Goal: Task Accomplishment & Management: Use online tool/utility

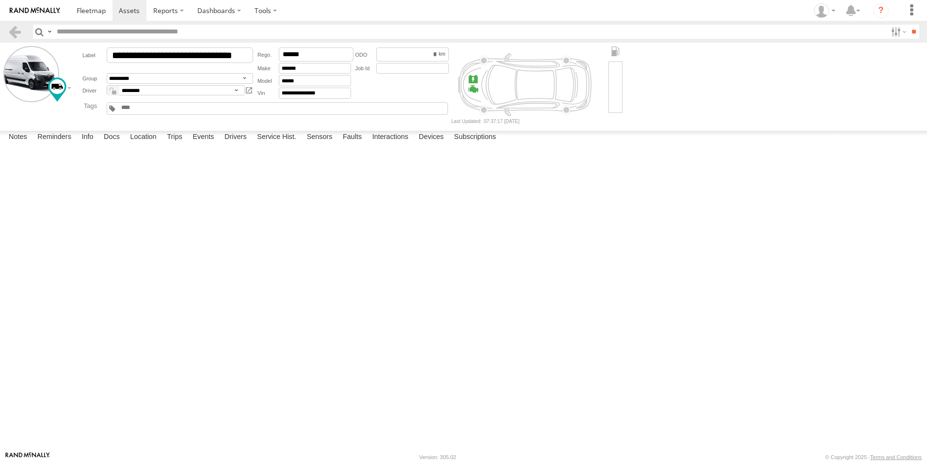
select select "**"
click at [10, 26] on link at bounding box center [15, 32] width 14 height 14
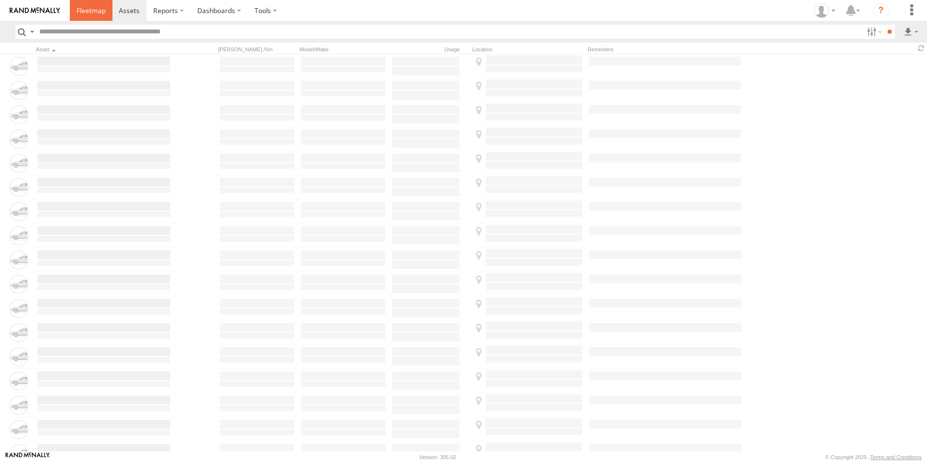
click at [89, 16] on link at bounding box center [91, 10] width 43 height 21
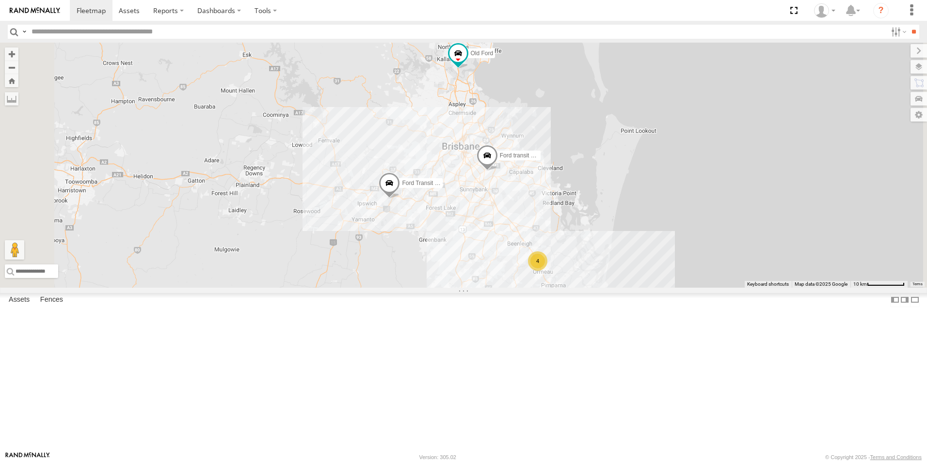
click at [0, 0] on span at bounding box center [0, 0] width 0 height 0
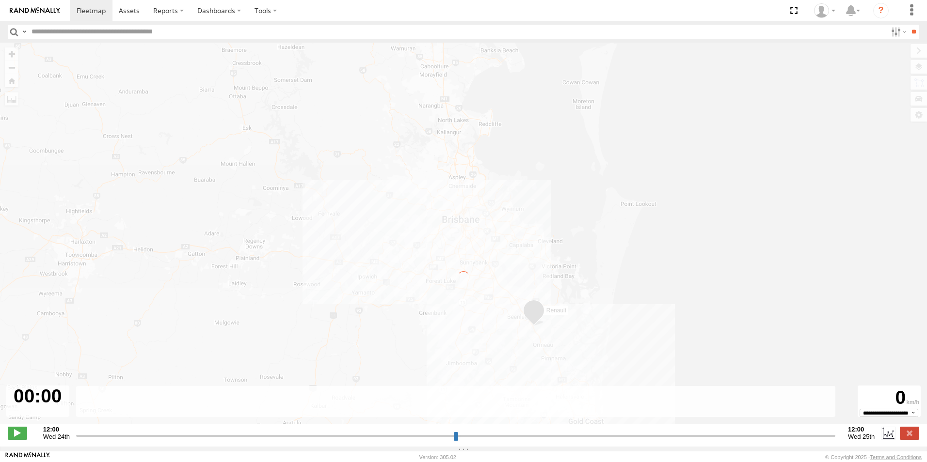
type input "**********"
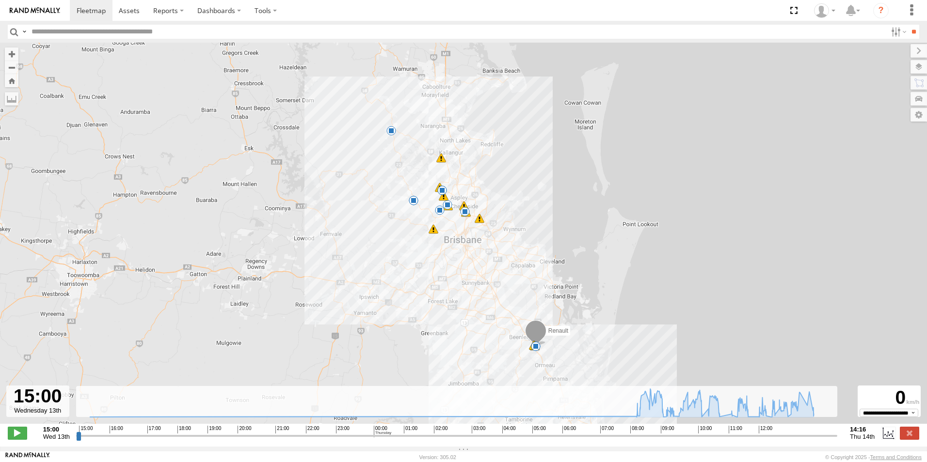
click at [476, 223] on span at bounding box center [480, 219] width 10 height 10
click at [434, 237] on div "Renault 15:22 Wed 08:16 Thu 08:21 Thu 08:22 Thu 09:04 Thu 09:24 Thu 09:27 Thu 0…" at bounding box center [463, 239] width 927 height 392
click at [432, 234] on span at bounding box center [434, 229] width 10 height 10
click at [328, 205] on div "Renault 15:22 Wed 08:16 Thu 08:21 Thu 08:22 Thu 09:04 Thu 09:24 Thu 09:27 Thu 0…" at bounding box center [463, 239] width 927 height 392
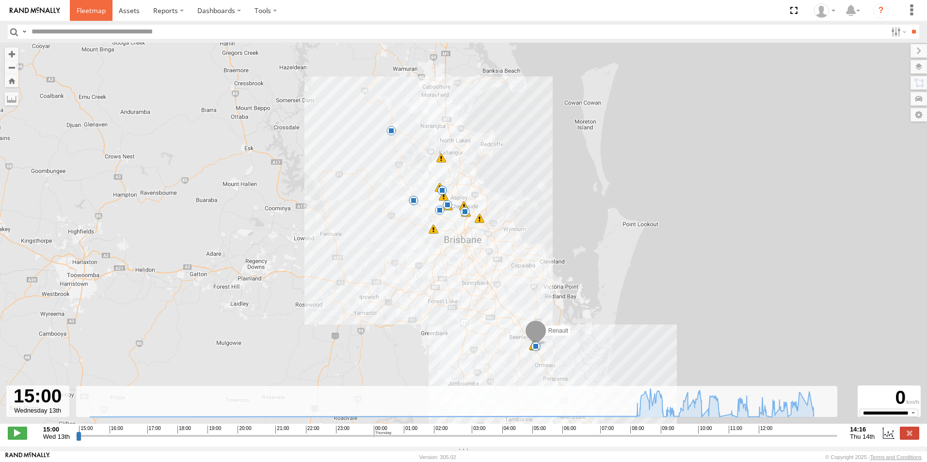
click at [88, 9] on span at bounding box center [91, 10] width 29 height 9
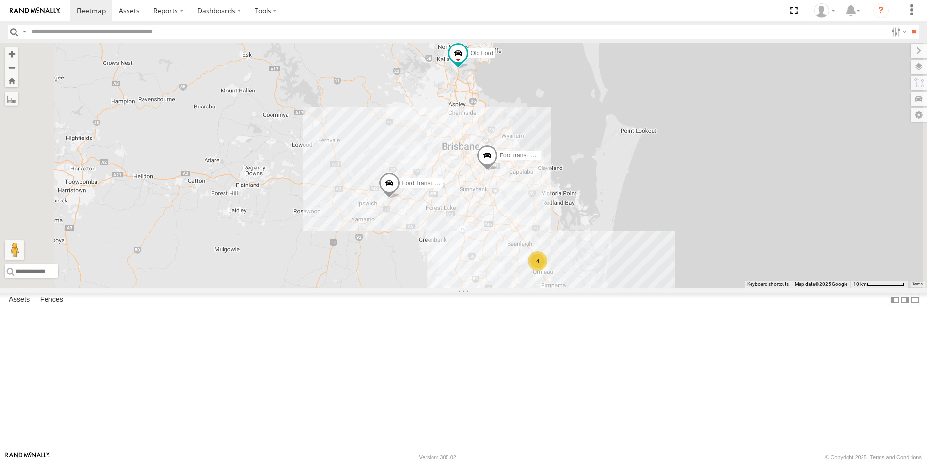
click at [0, 0] on span at bounding box center [0, 0] width 0 height 0
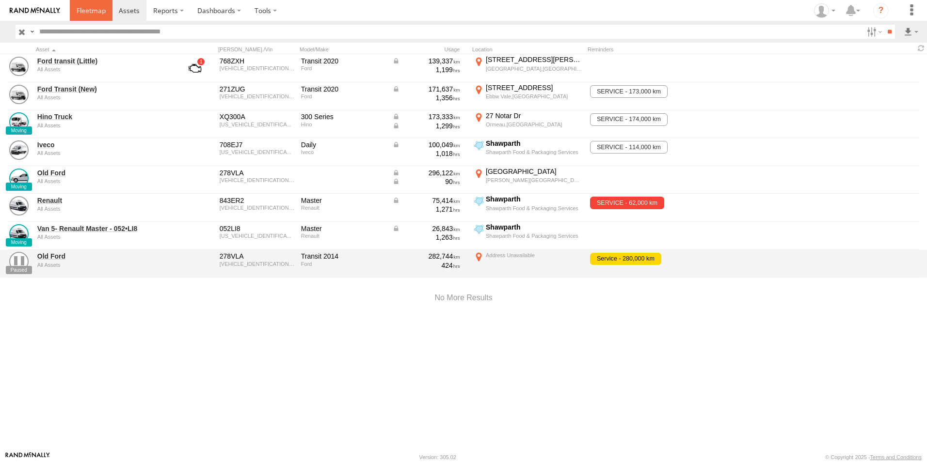
click at [78, 12] on span at bounding box center [91, 10] width 29 height 9
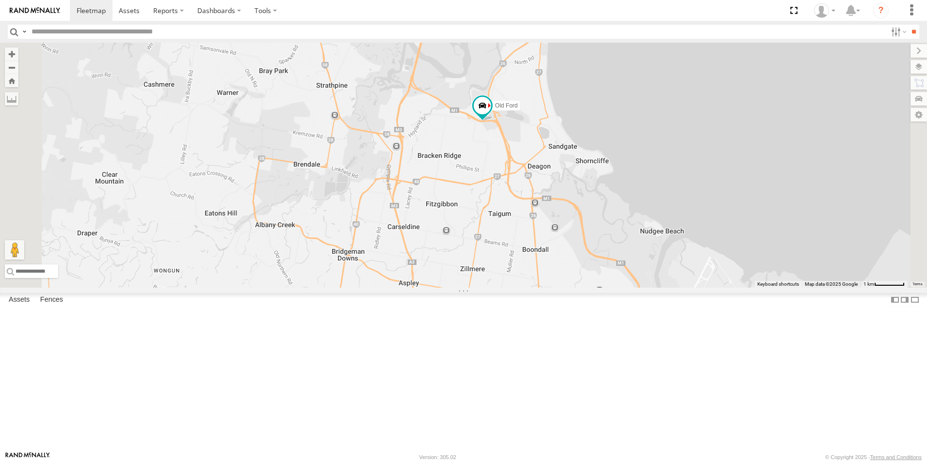
drag, startPoint x: 598, startPoint y: 82, endPoint x: 611, endPoint y: 220, distance: 138.3
click at [619, 232] on div "Hino Truck Ford transit (Little) Ford Transit (New) Old Ford" at bounding box center [463, 165] width 927 height 245
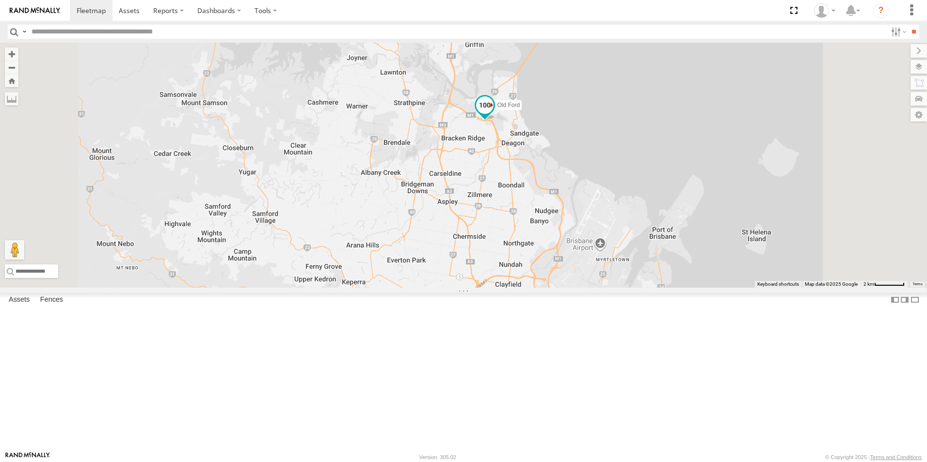
click at [520, 109] on span "Old Ford" at bounding box center [508, 105] width 23 height 7
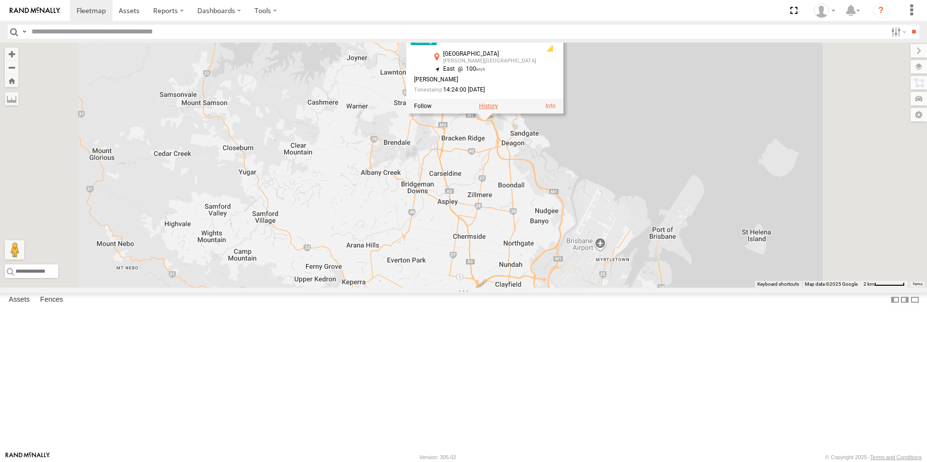
click at [498, 110] on label at bounding box center [488, 106] width 19 height 7
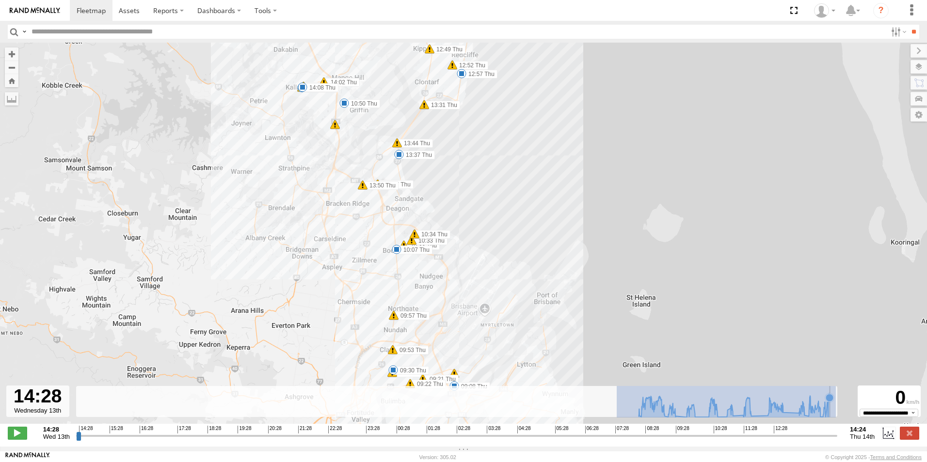
drag, startPoint x: 617, startPoint y: 415, endPoint x: 834, endPoint y: 411, distance: 217.7
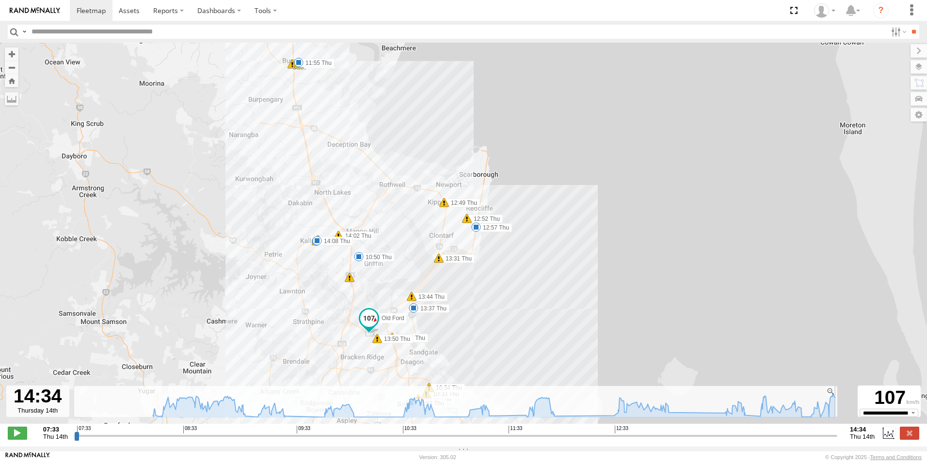
drag, startPoint x: 365, startPoint y: 442, endPoint x: 842, endPoint y: 408, distance: 477.7
type input "**********"
click at [837, 431] on input "range" at bounding box center [455, 435] width 763 height 9
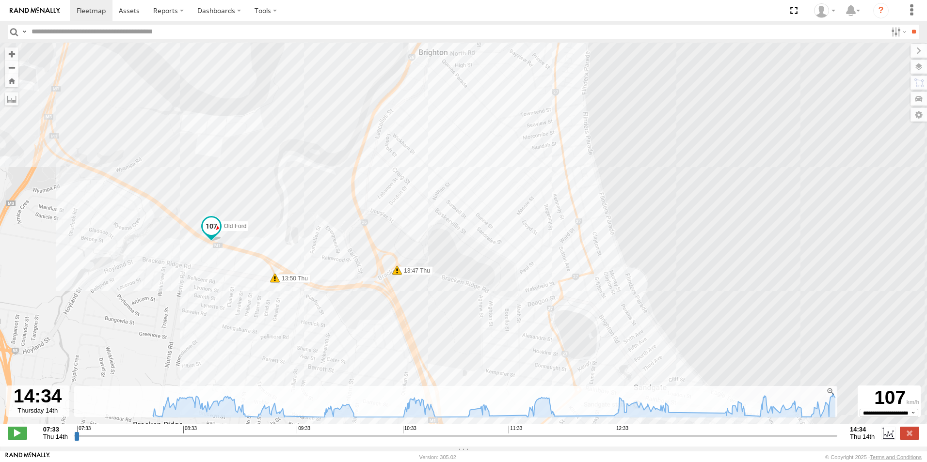
drag, startPoint x: 364, startPoint y: 315, endPoint x: 328, endPoint y: 188, distance: 132.0
click at [327, 189] on div "Old Ford 08:22 Thu 09:08 Thu 09:30 Thu 10:07 Thu 10:33 Thu 10:33 Thu 10:34 Thu …" at bounding box center [463, 239] width 927 height 392
click at [904, 436] on label at bounding box center [909, 433] width 19 height 13
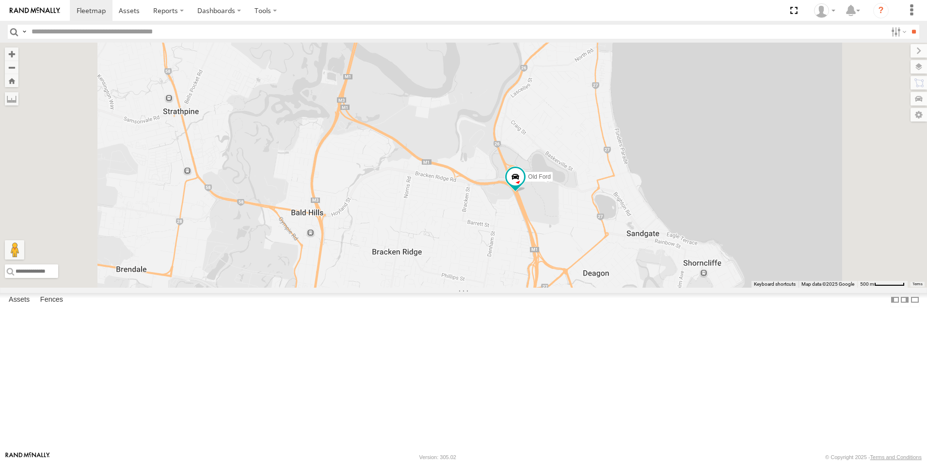
drag, startPoint x: 606, startPoint y: 142, endPoint x: 620, endPoint y: 314, distance: 173.2
click at [620, 288] on div "Old Ford" at bounding box center [463, 165] width 927 height 245
